Goal: Find specific page/section: Find specific page/section

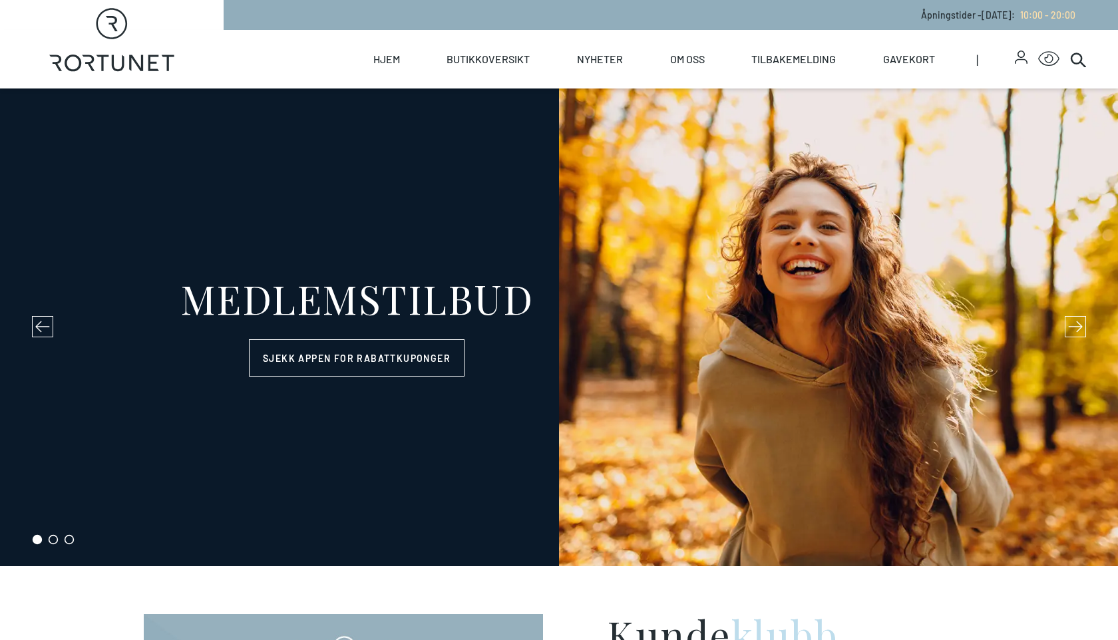
select select "NO"
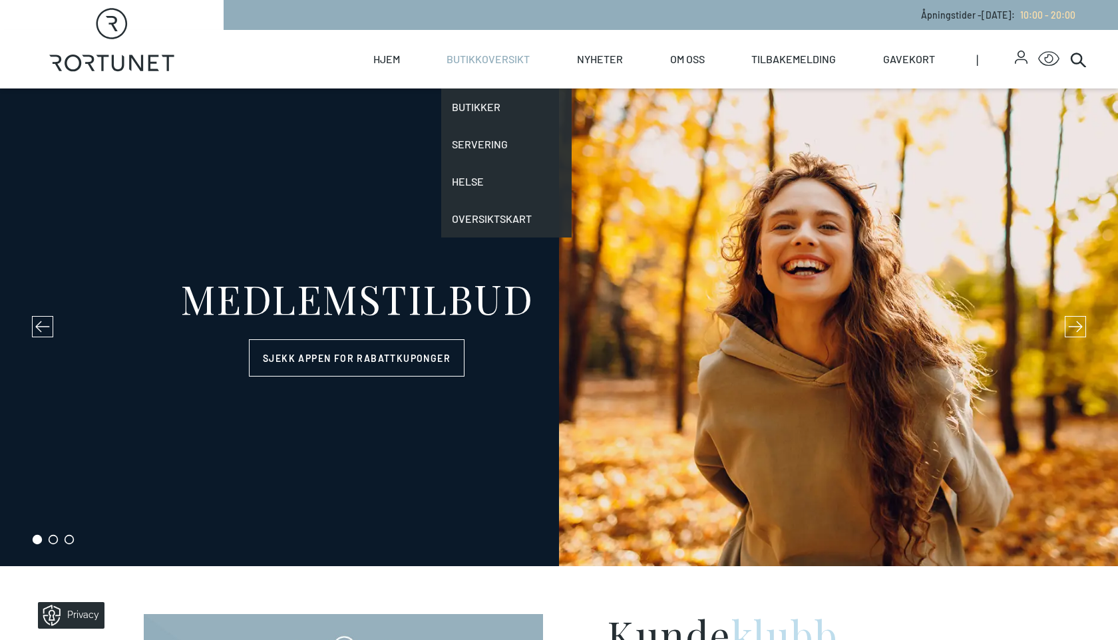
click at [506, 58] on link "Butikkoversikt" at bounding box center [488, 59] width 83 height 59
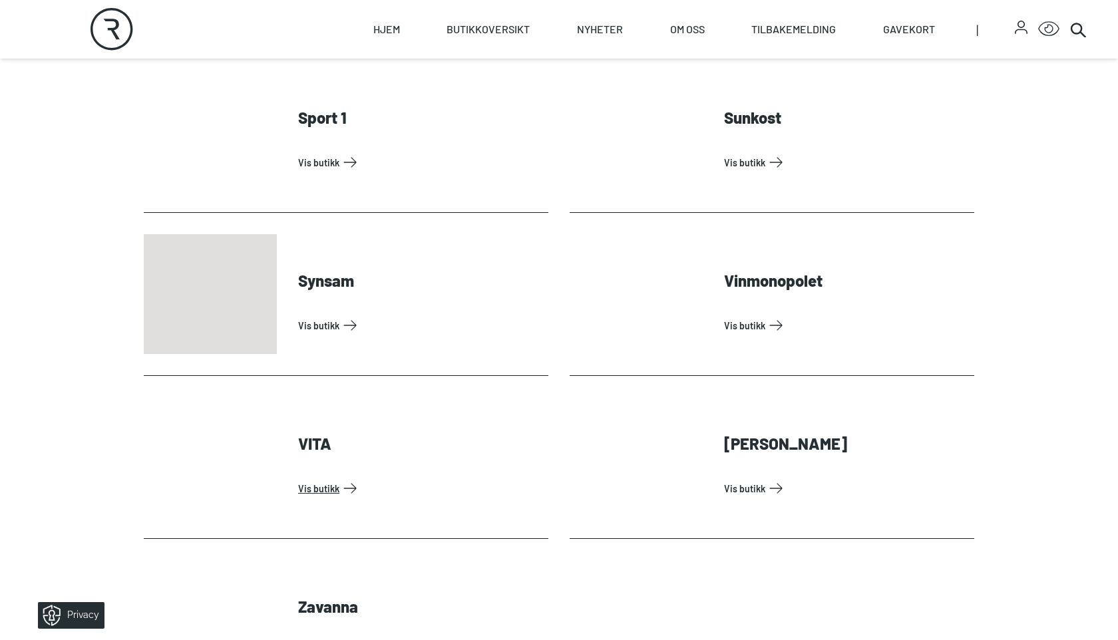
scroll to position [4065, 0]
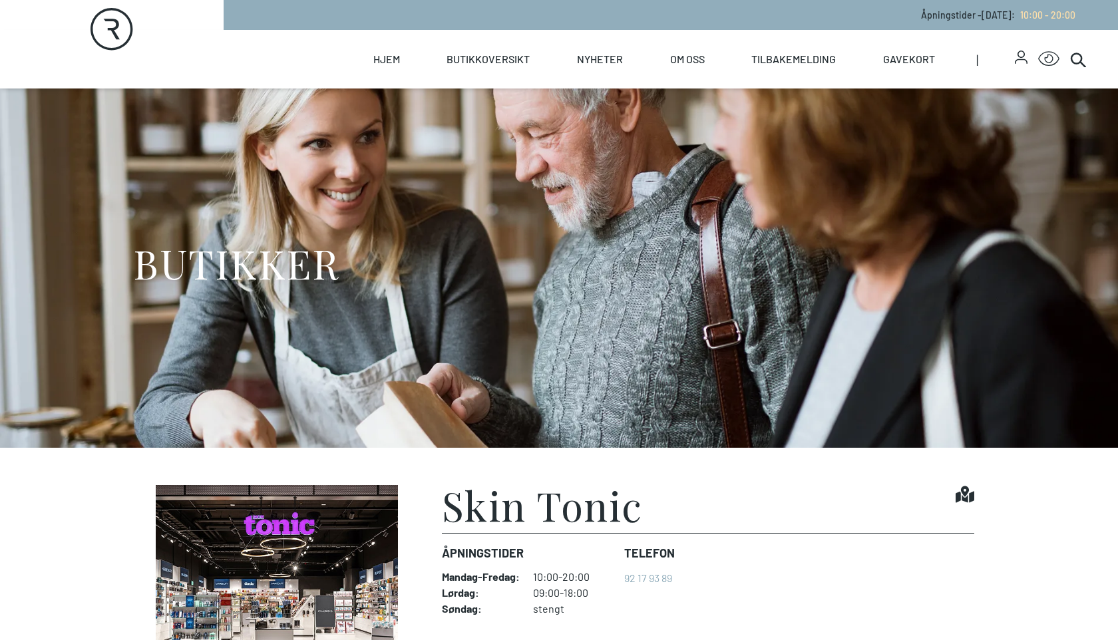
scroll to position [499, 0]
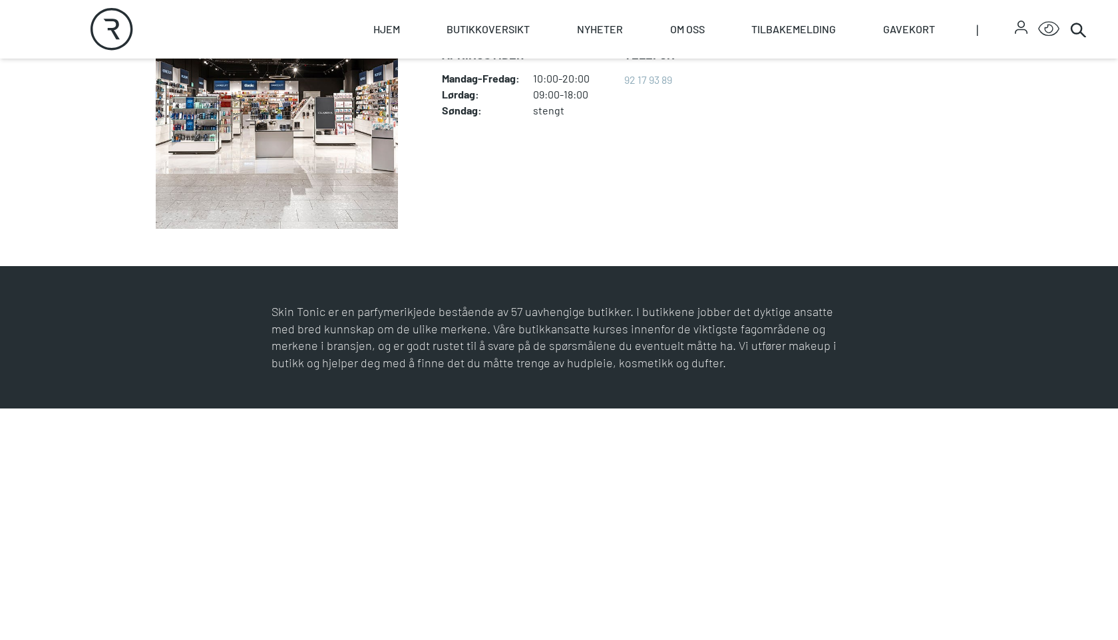
click at [695, 317] on p "Skin Tonic er en parfymerikjede bestående av 57 uavhengige butikker. I butikken…" at bounding box center [559, 338] width 575 height 68
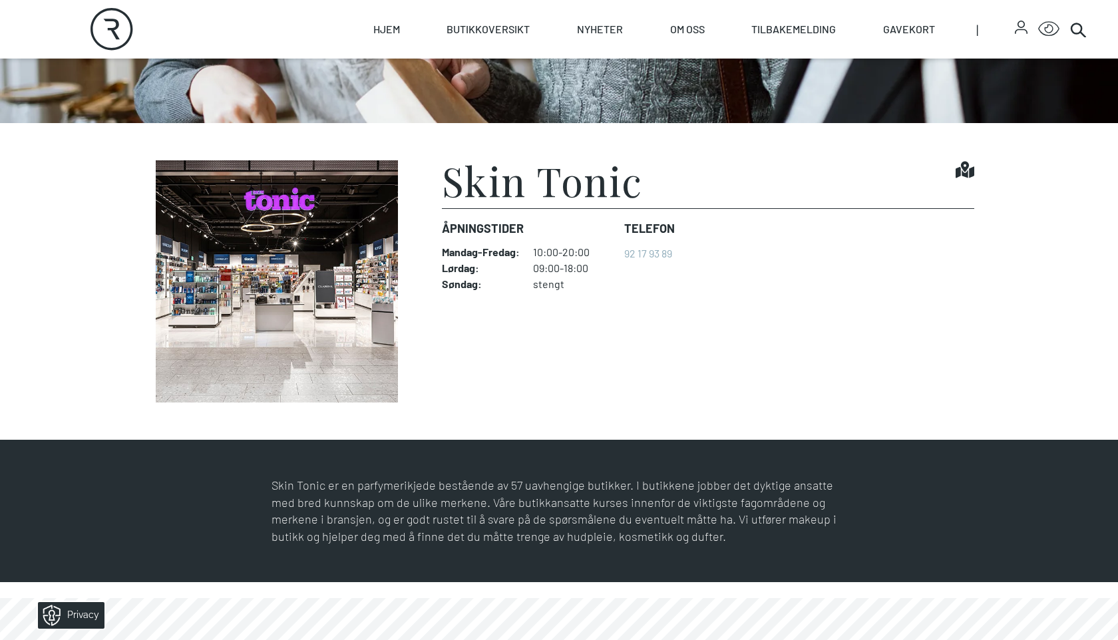
click at [677, 309] on figcaption "Skin Tonic Find it! Åpningstider Mandag - Fredag : 10:00-20:00 Lørdag : 09:00-1…" at bounding box center [708, 281] width 532 height 242
